Goal: Task Accomplishment & Management: Manage account settings

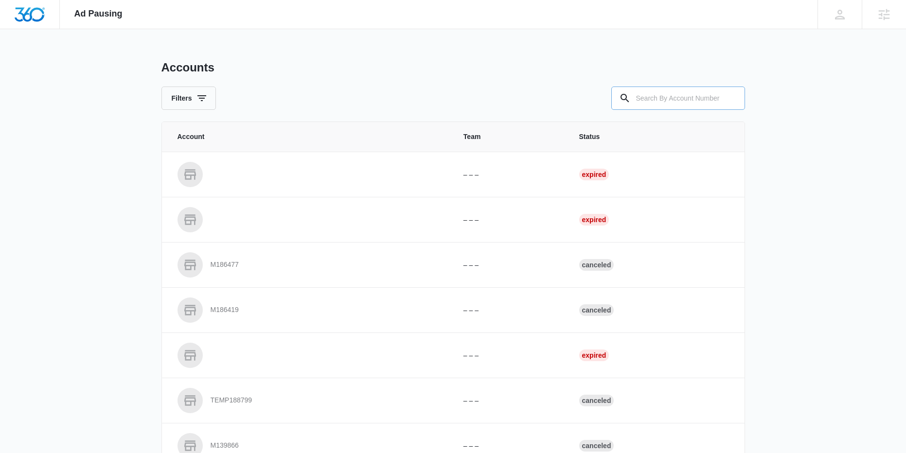
click at [677, 99] on input "text" at bounding box center [678, 98] width 134 height 23
type input "M331566"
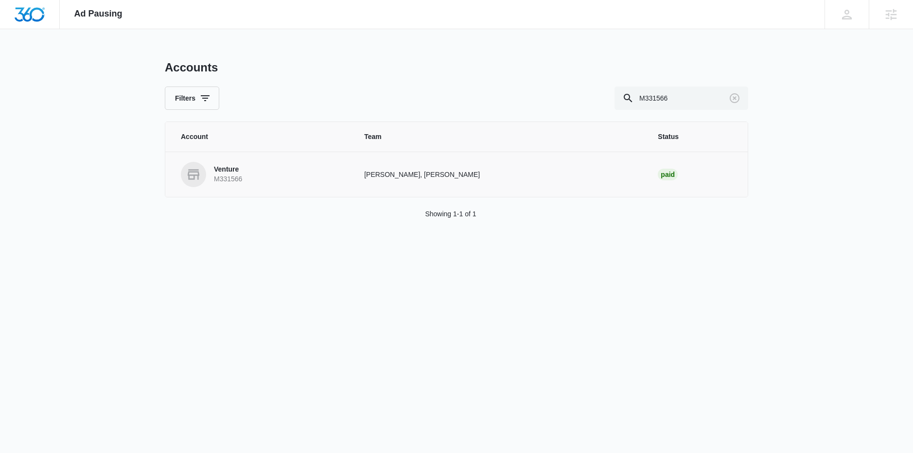
click at [232, 169] on p "Venture" at bounding box center [228, 170] width 28 height 10
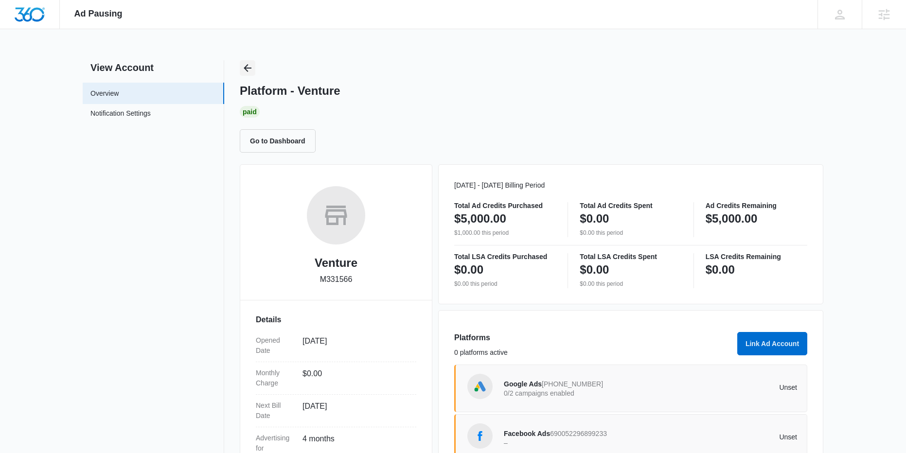
click at [242, 68] on icon "Back" at bounding box center [248, 68] width 12 height 12
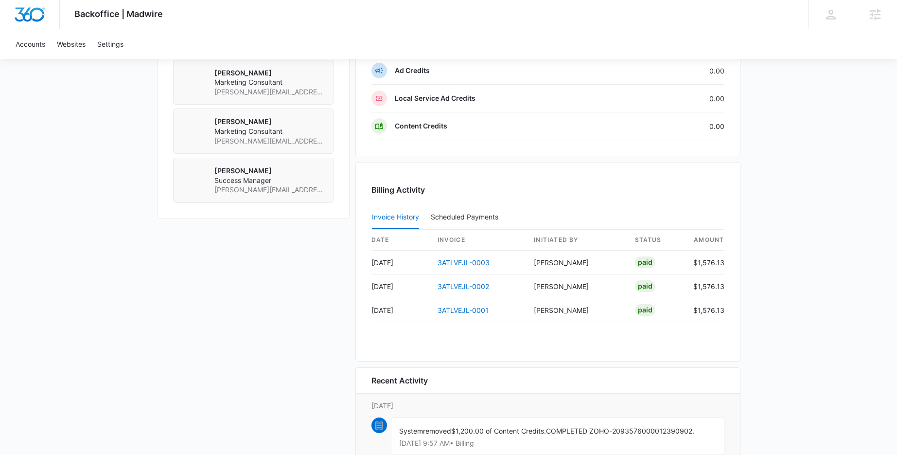
scroll to position [830, 0]
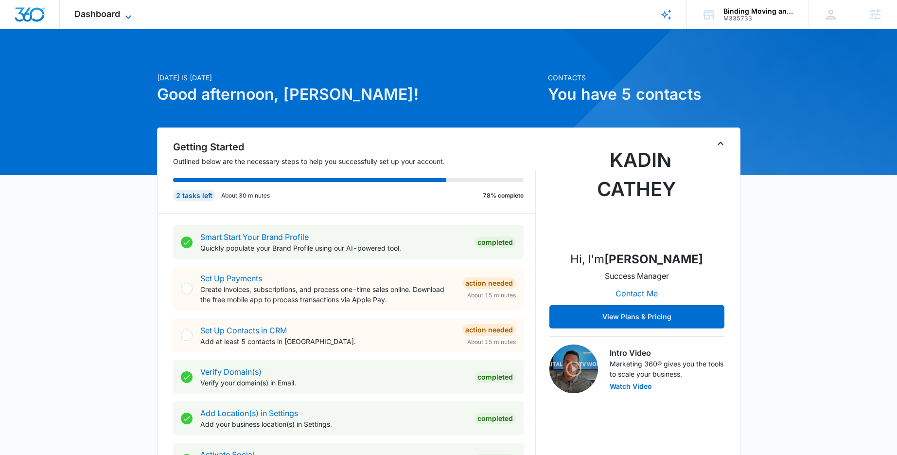
click at [126, 17] on icon at bounding box center [129, 17] width 12 height 12
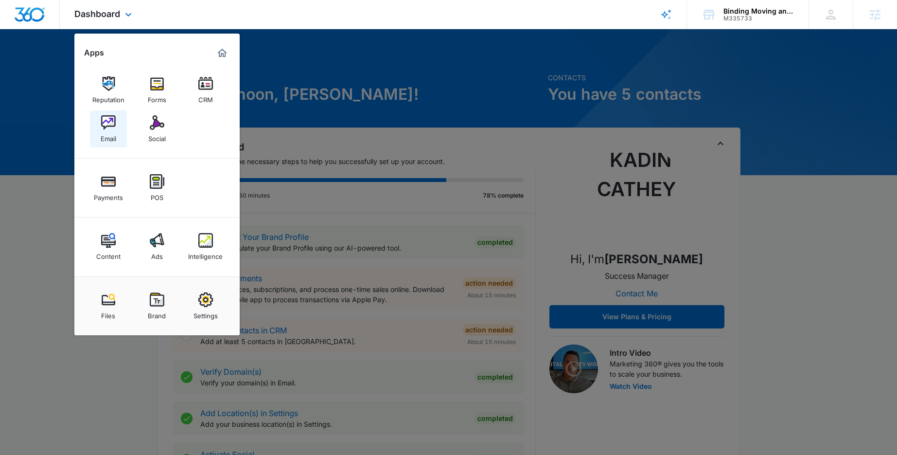
click at [106, 123] on img at bounding box center [108, 122] width 15 height 15
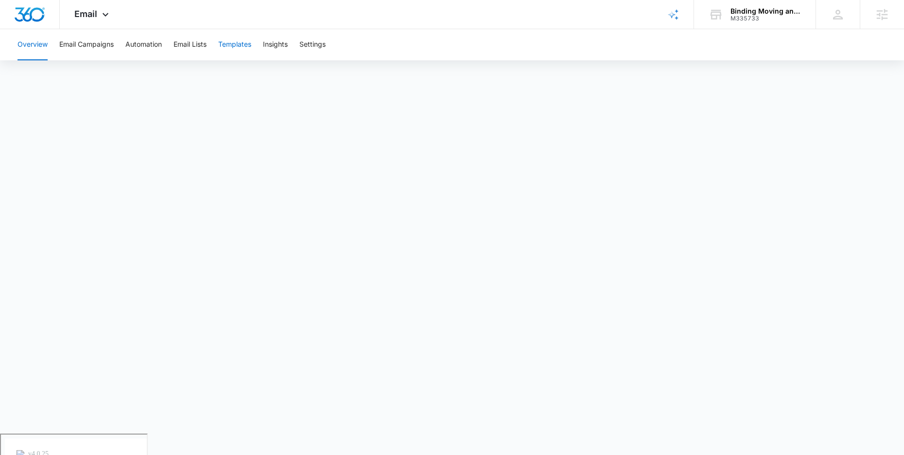
click at [235, 51] on button "Templates" at bounding box center [234, 44] width 33 height 31
click at [101, 13] on icon at bounding box center [106, 17] width 12 height 12
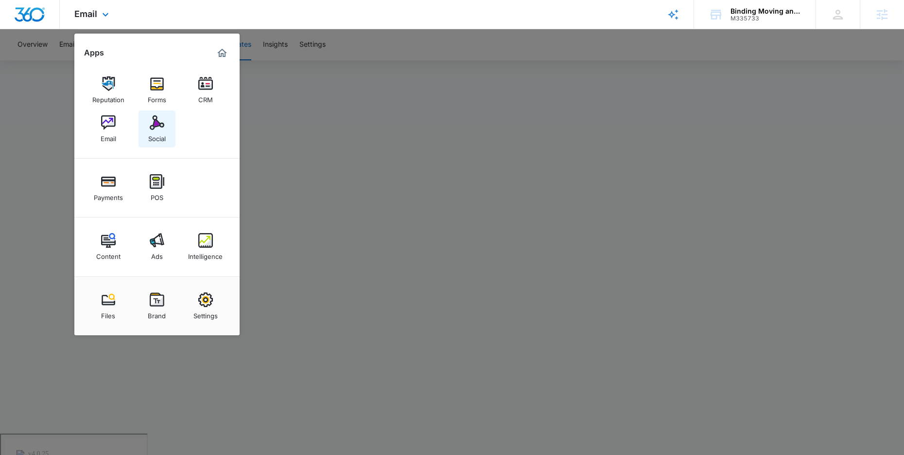
click at [151, 132] on div "Social" at bounding box center [157, 136] width 18 height 13
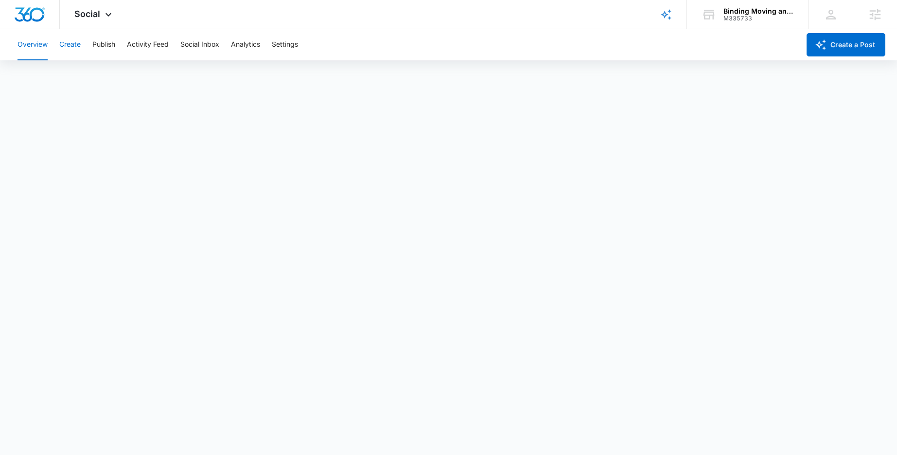
click at [75, 44] on button "Create" at bounding box center [69, 44] width 21 height 31
click at [105, 45] on button "Publish" at bounding box center [103, 44] width 23 height 31
